Goal: Navigation & Orientation: Find specific page/section

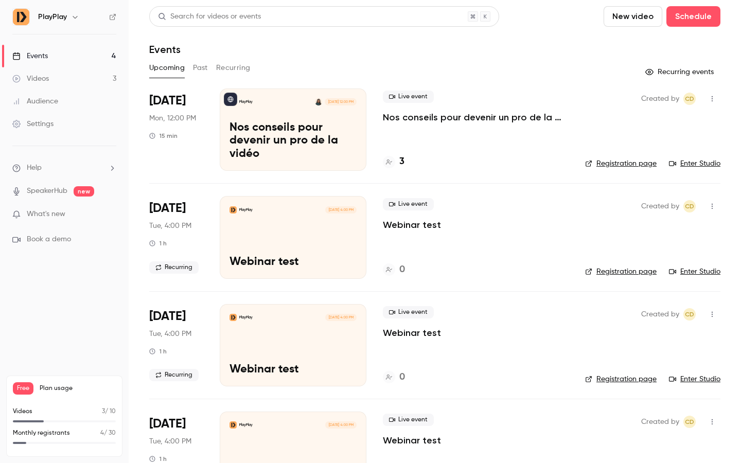
click at [703, 167] on link "Enter Studio" at bounding box center [694, 163] width 51 height 10
click at [62, 19] on h6 "PlayPlay" at bounding box center [52, 17] width 29 height 10
click at [113, 23] on div "PlayPlay" at bounding box center [64, 16] width 104 height 17
click at [115, 19] on icon at bounding box center [112, 16] width 7 height 7
